Goal: Find specific page/section: Find specific page/section

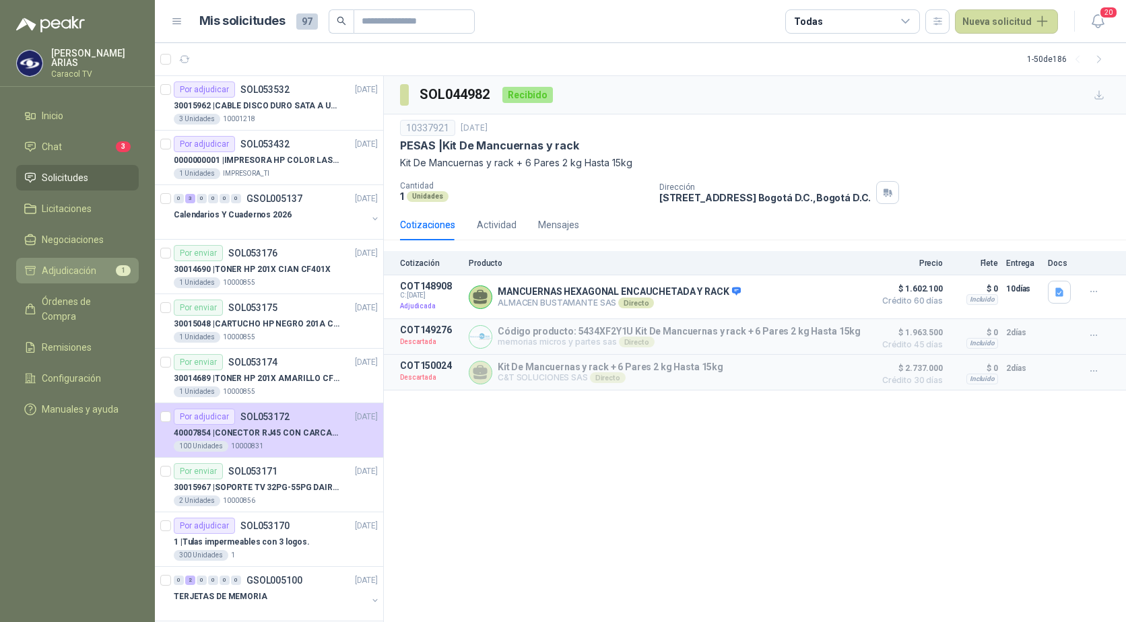
click at [61, 271] on span "Adjudicación" at bounding box center [69, 270] width 55 height 15
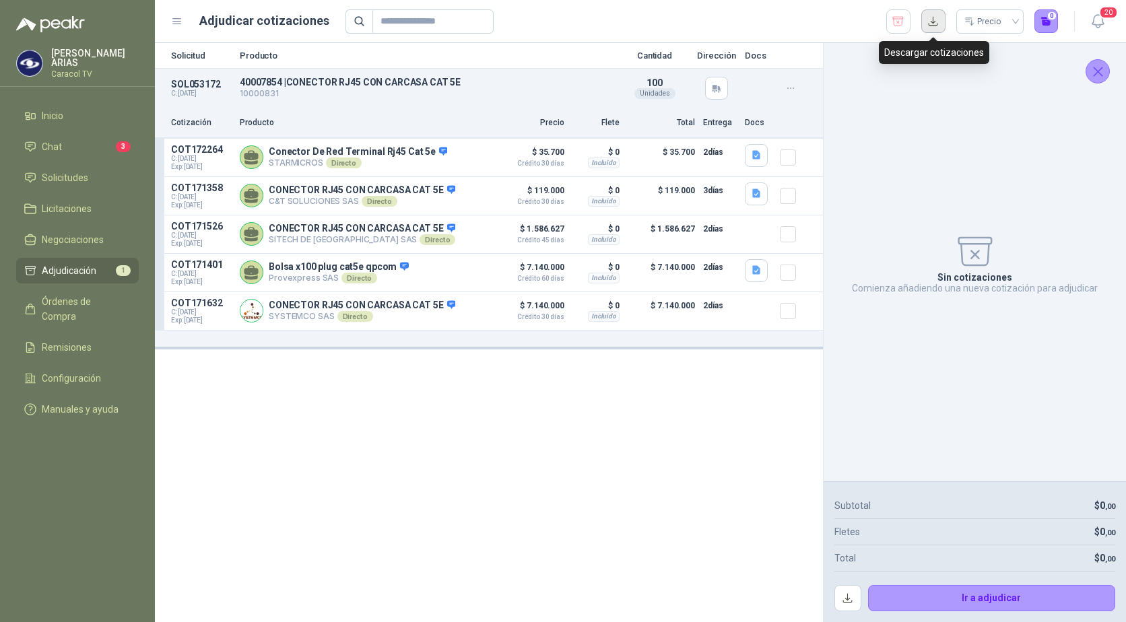
click at [933, 22] on button "button" at bounding box center [934, 21] width 24 height 24
click at [975, 183] on div "Sin cotizaciones Comienza añadiendo una nueva cotización para adjudicar" at bounding box center [975, 262] width 281 height 417
click at [659, 91] on div "Unidades" at bounding box center [655, 93] width 41 height 11
click at [463, 162] on button "Detalles" at bounding box center [457, 157] width 63 height 18
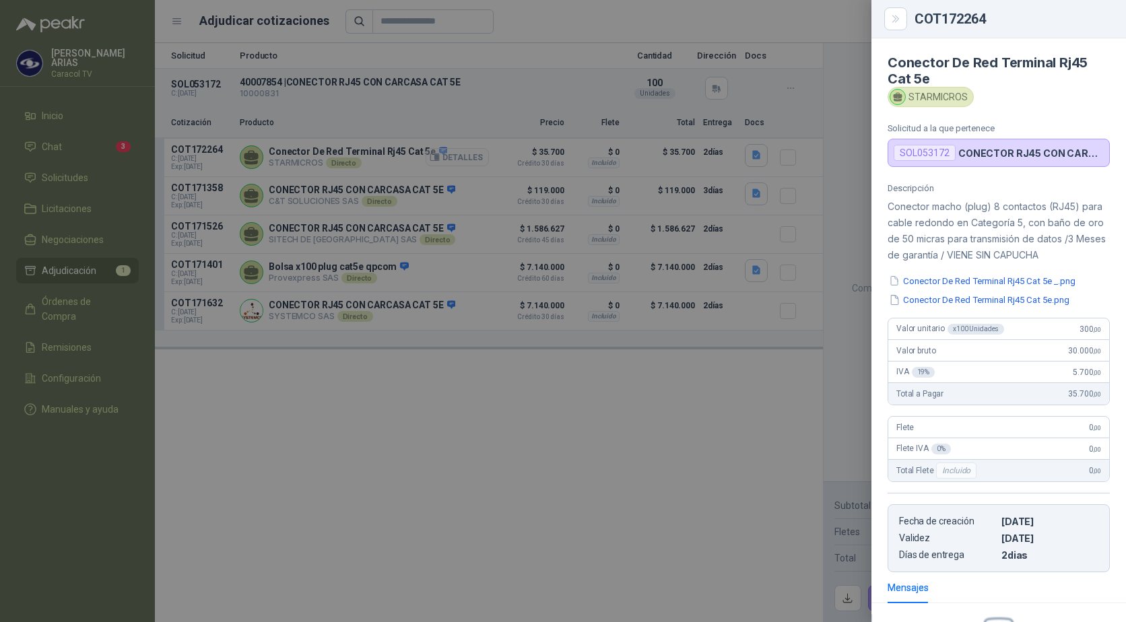
scroll to position [167, 0]
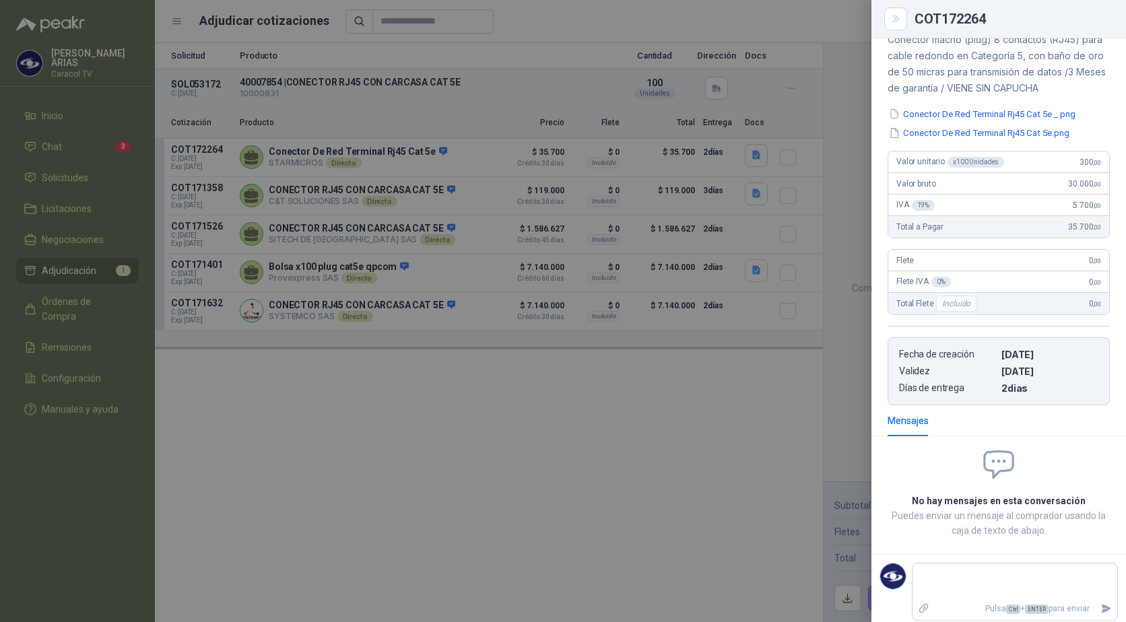
click at [641, 386] on div at bounding box center [563, 311] width 1126 height 622
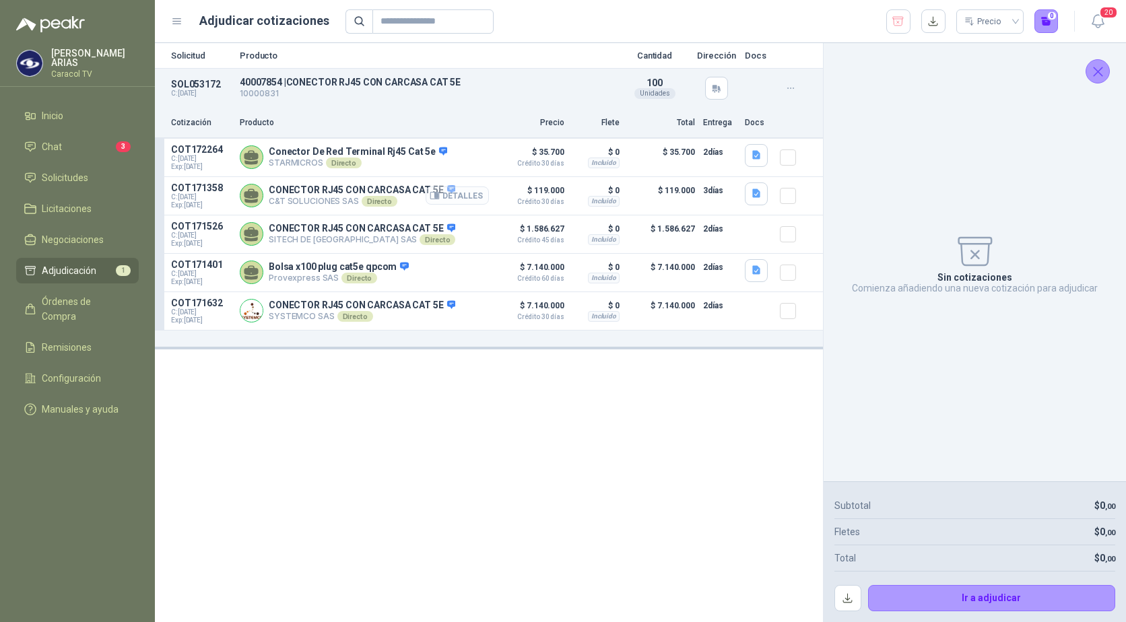
click at [465, 194] on button "Detalles" at bounding box center [457, 196] width 63 height 18
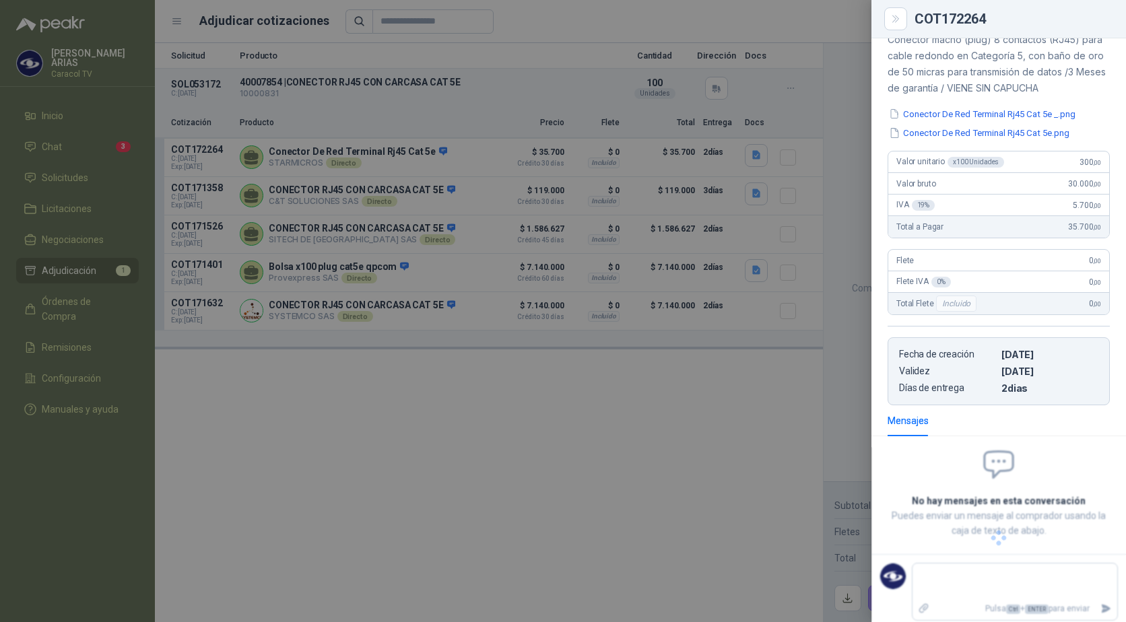
scroll to position [106, 0]
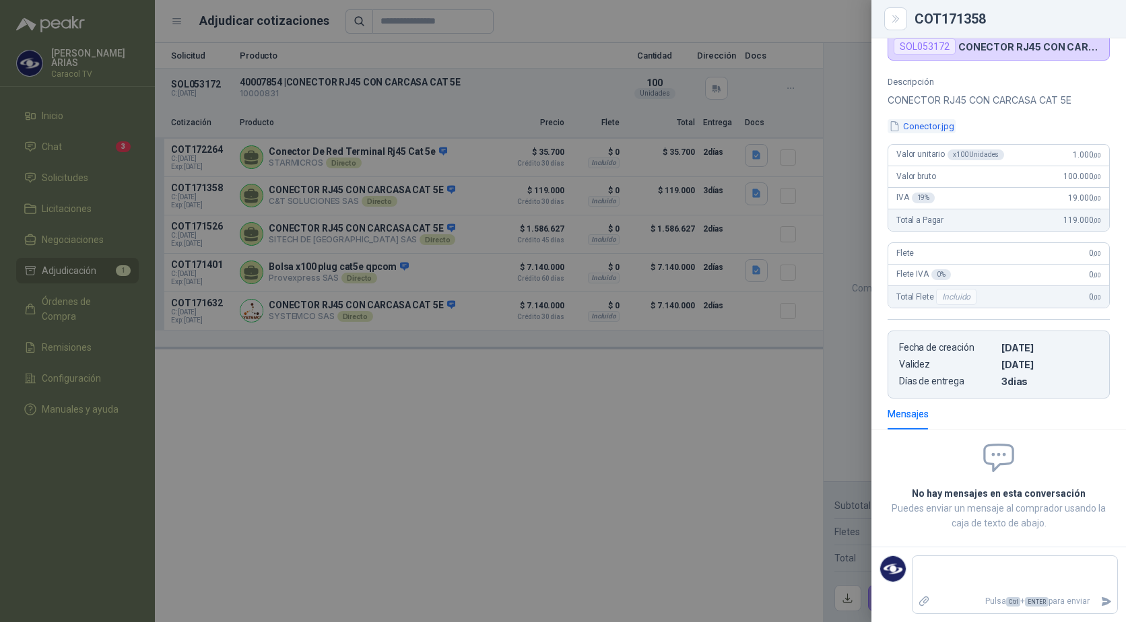
click at [928, 129] on button "Conector.jpg" at bounding box center [922, 126] width 68 height 14
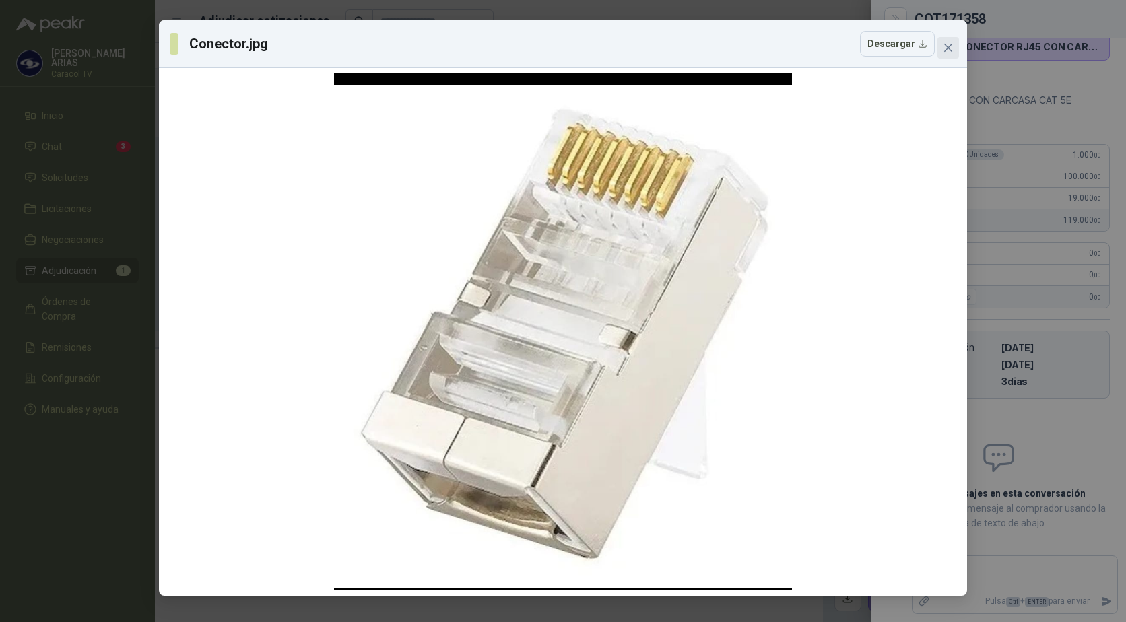
click at [946, 48] on icon "close" at bounding box center [948, 47] width 11 height 11
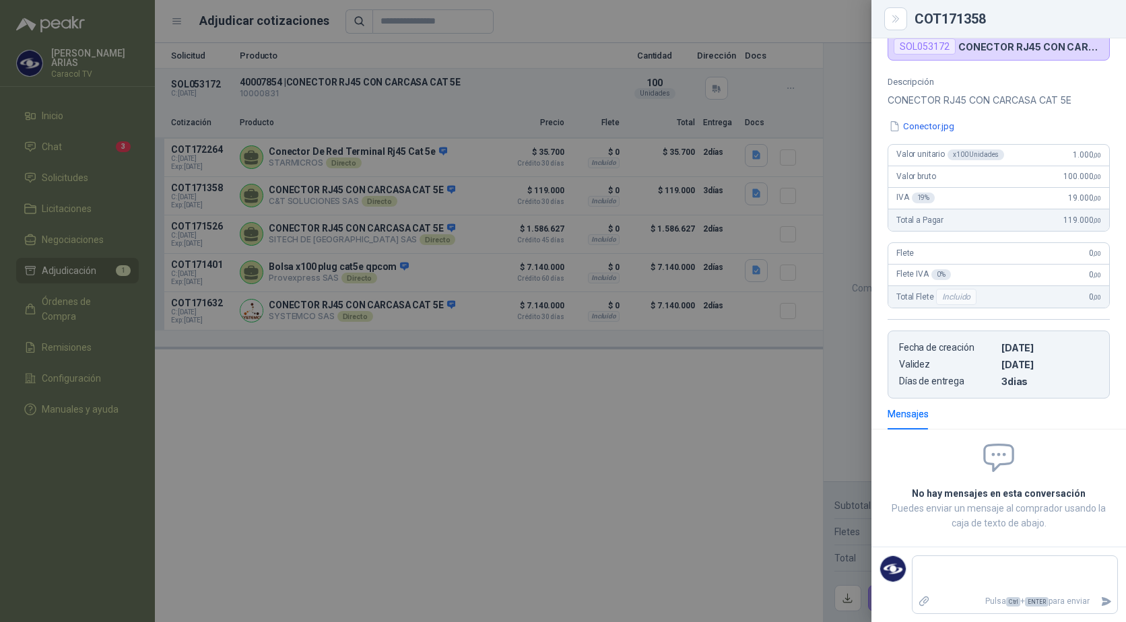
click at [606, 437] on div at bounding box center [563, 311] width 1126 height 622
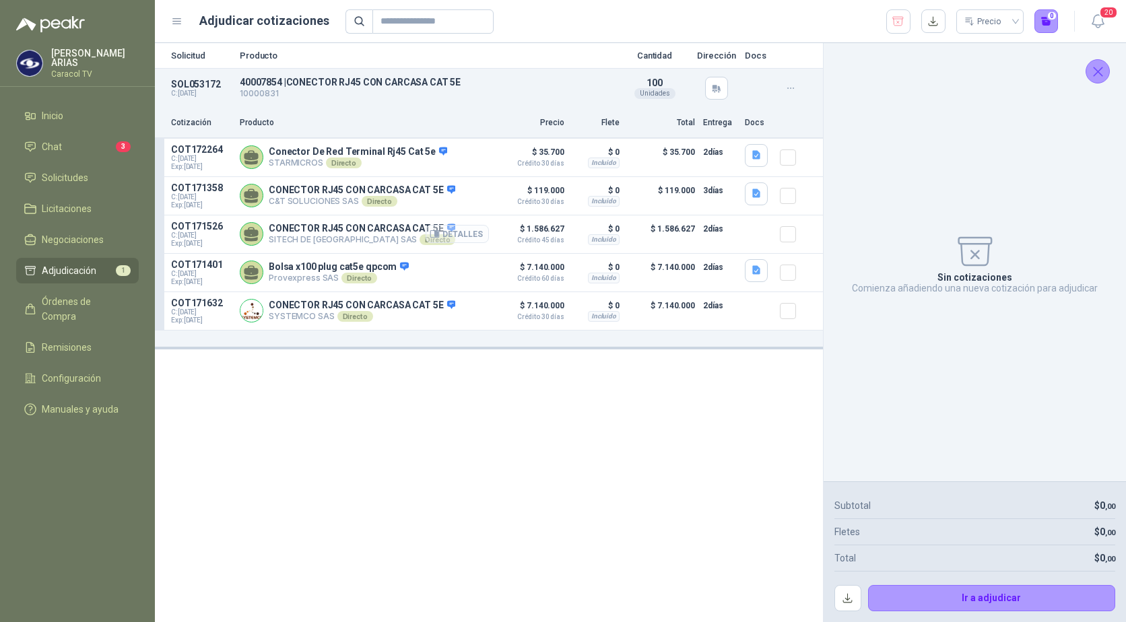
click at [460, 237] on button "Detalles" at bounding box center [457, 234] width 63 height 18
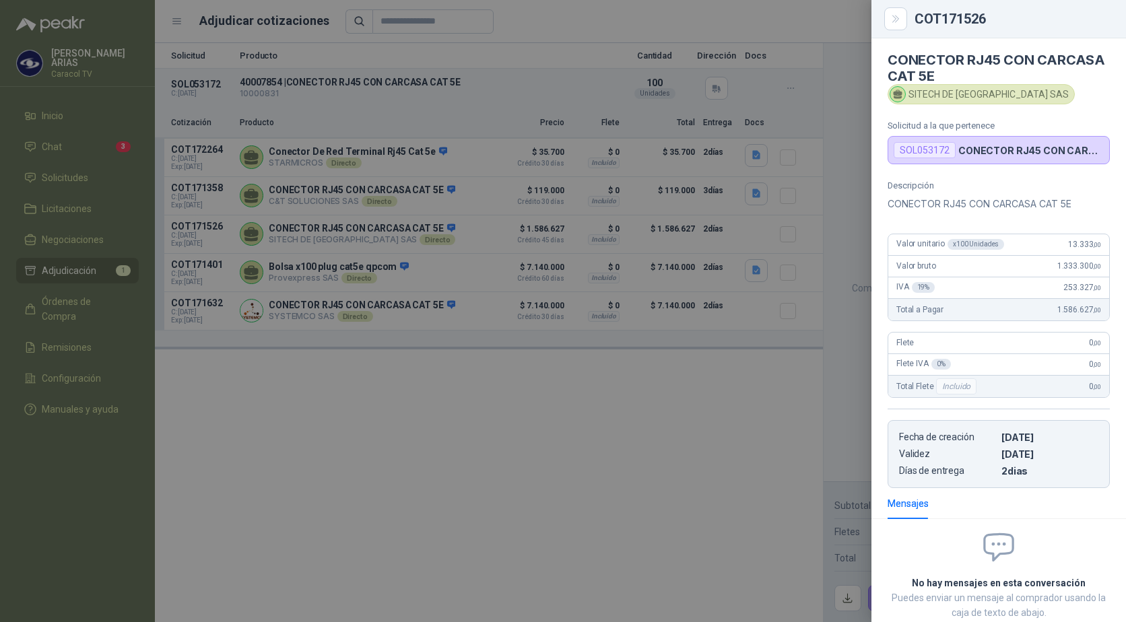
scroll to position [0, 0]
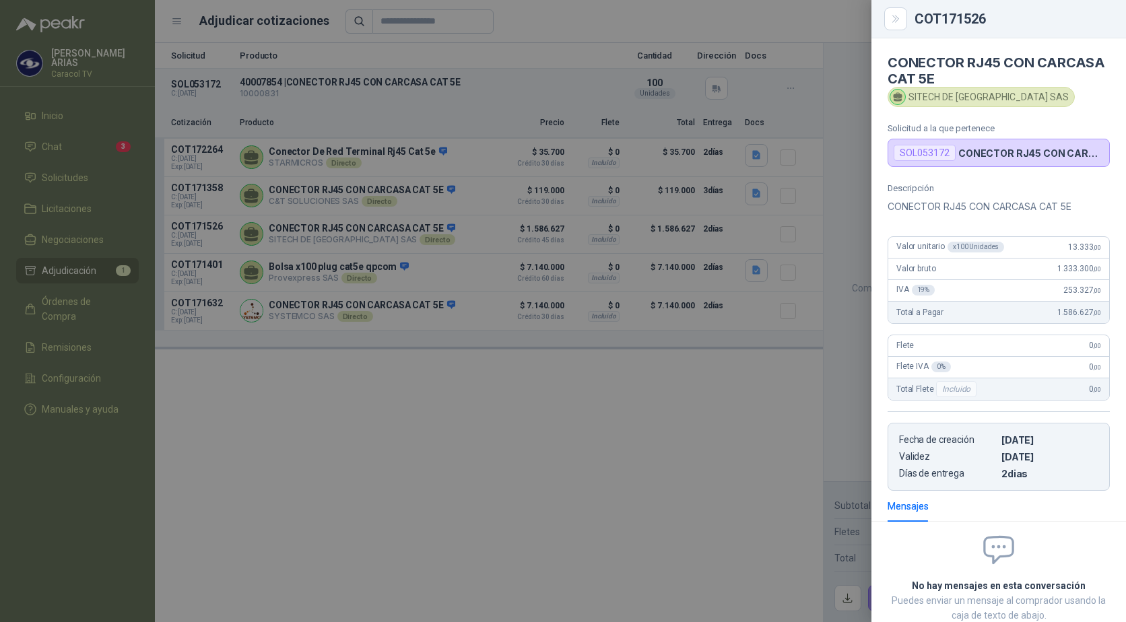
click at [595, 538] on div at bounding box center [563, 311] width 1126 height 622
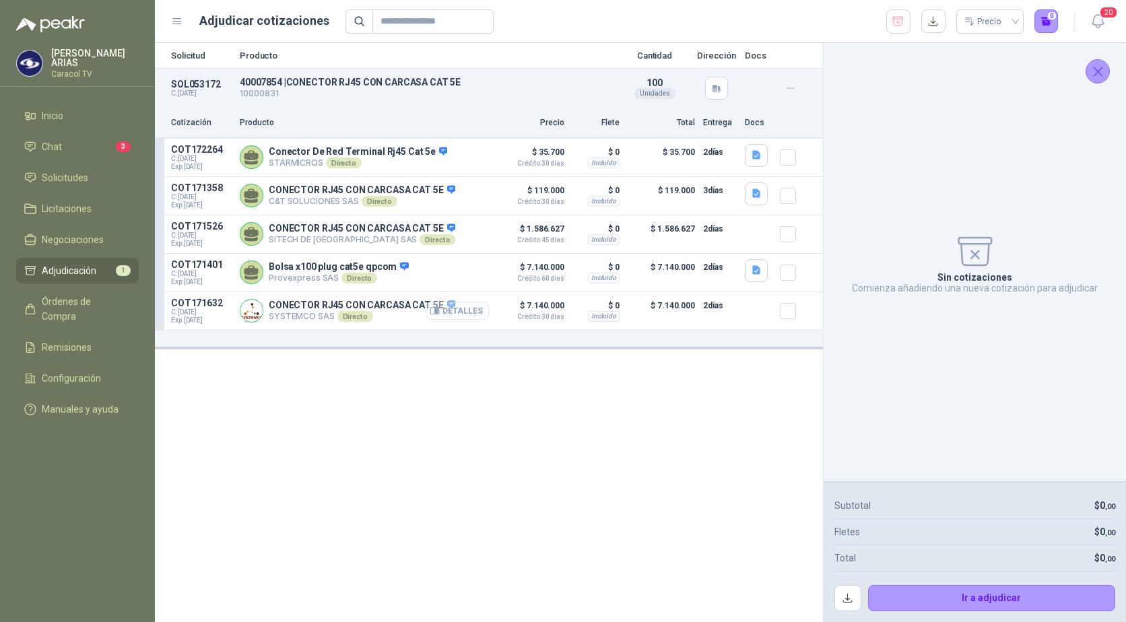
click at [457, 311] on button "Detalles" at bounding box center [457, 311] width 63 height 18
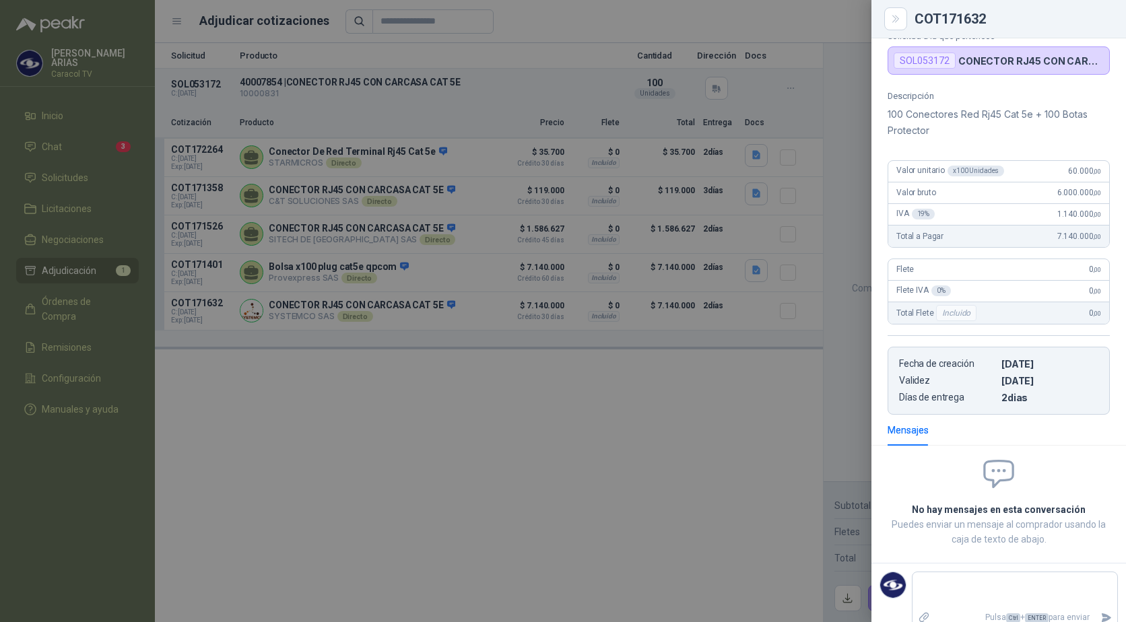
click at [569, 470] on div at bounding box center [563, 311] width 1126 height 622
